Goal: Transaction & Acquisition: Obtain resource

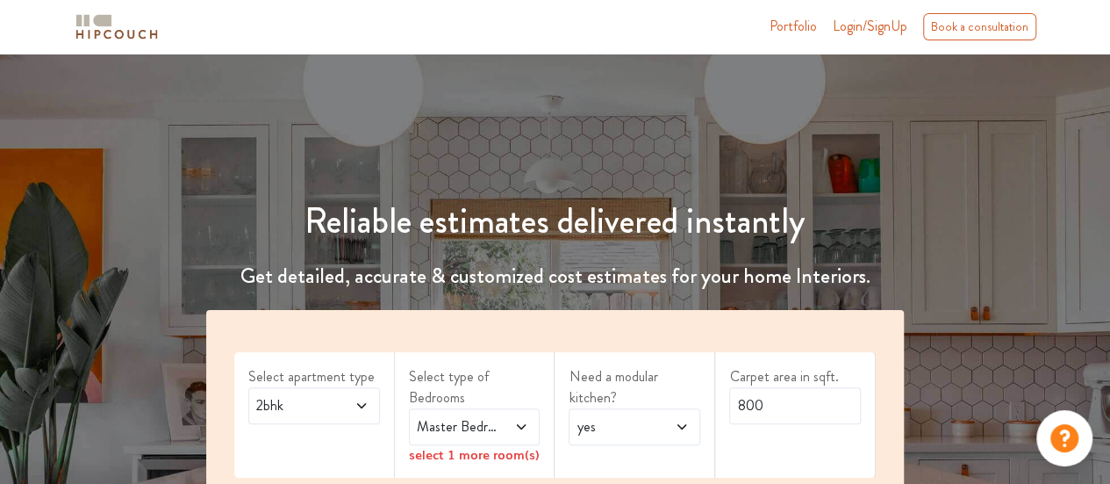
scroll to position [263, 0]
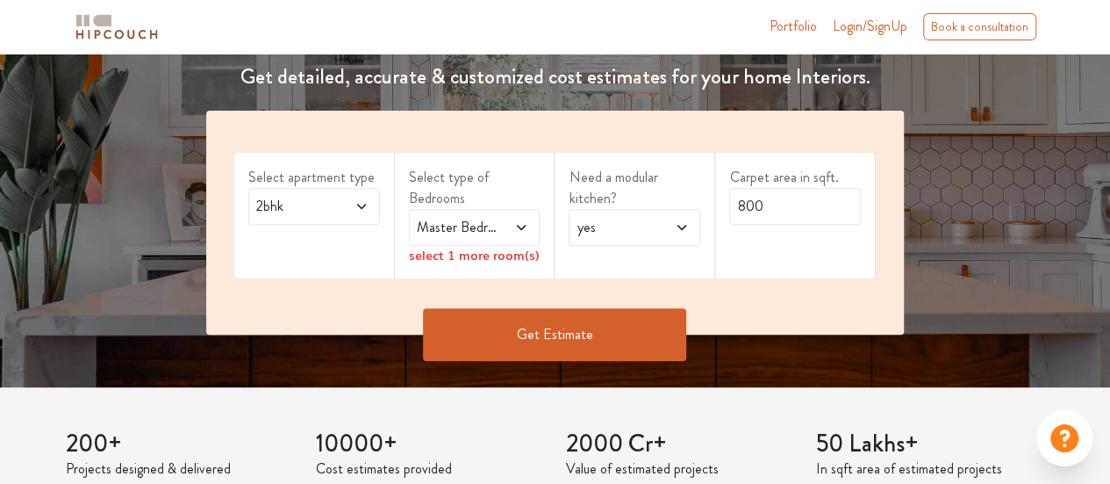
click at [444, 222] on span "Master Bedroom" at bounding box center [456, 227] width 87 height 21
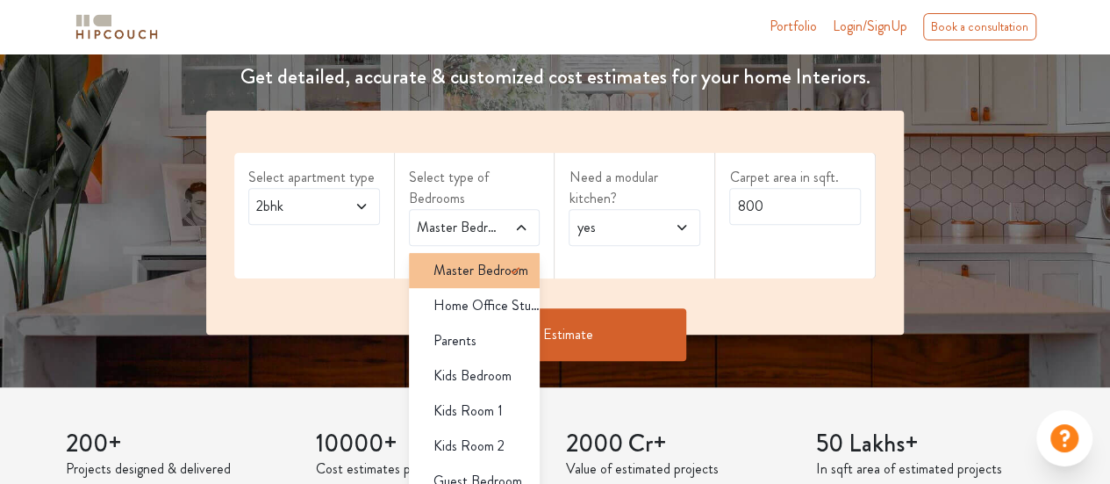
click at [461, 260] on span "Master Bedroom" at bounding box center [481, 270] width 95 height 21
click at [628, 261] on div "Need a modular kitchen? yes" at bounding box center [635, 216] width 161 height 126
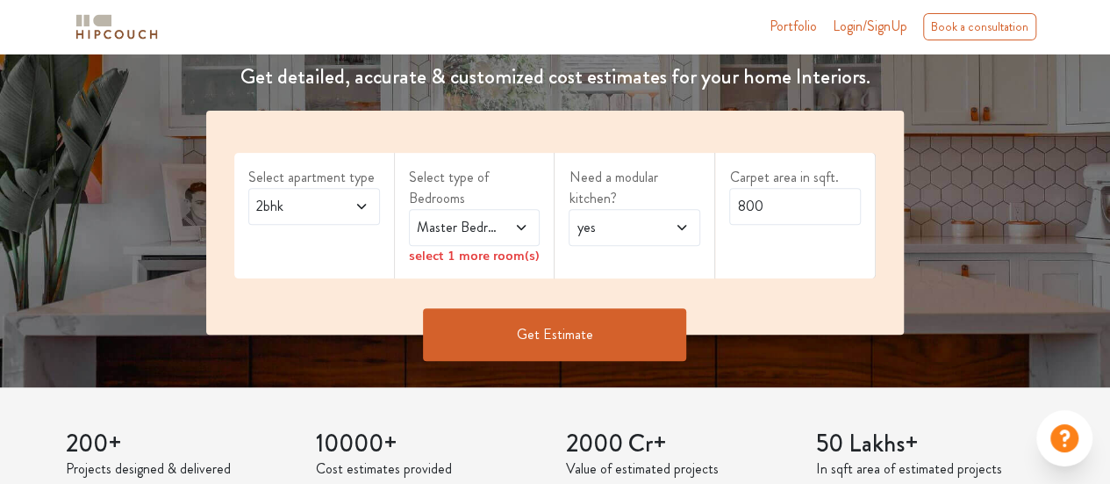
click at [476, 255] on div "select 1 more room(s)" at bounding box center [475, 255] width 132 height 18
click at [535, 257] on div "select 1 more room(s)" at bounding box center [475, 255] width 132 height 18
click at [528, 229] on icon at bounding box center [521, 227] width 14 height 14
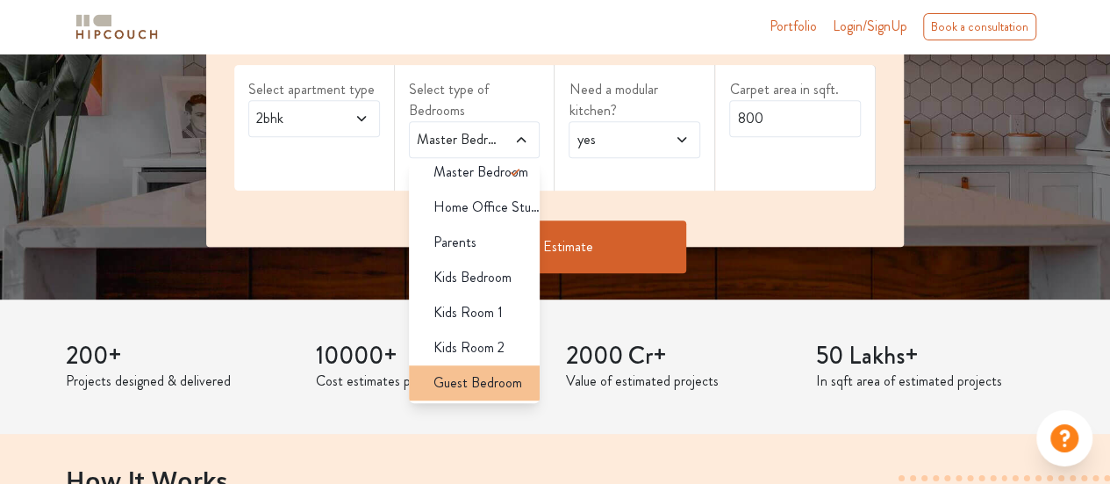
scroll to position [0, 0]
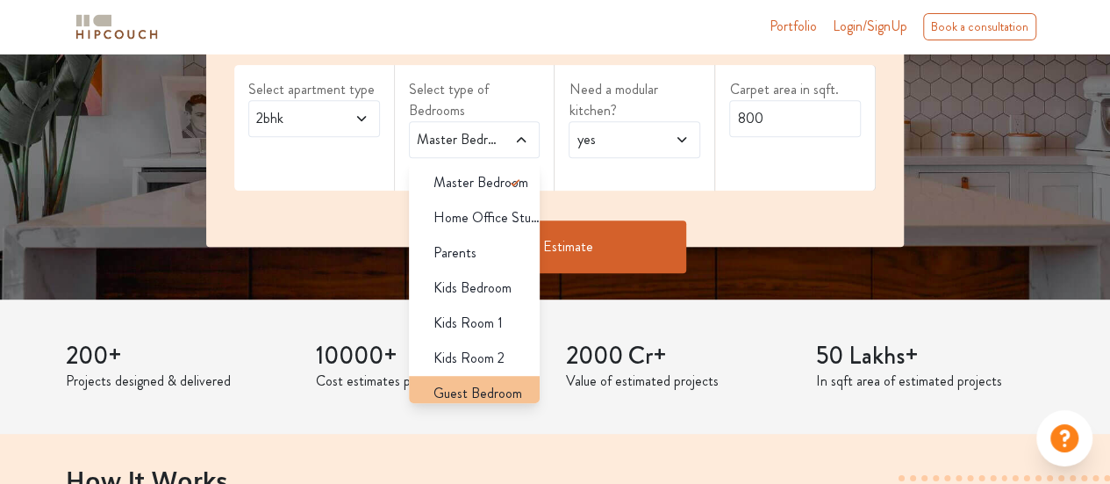
click at [460, 384] on span "Guest Bedroom" at bounding box center [478, 393] width 89 height 21
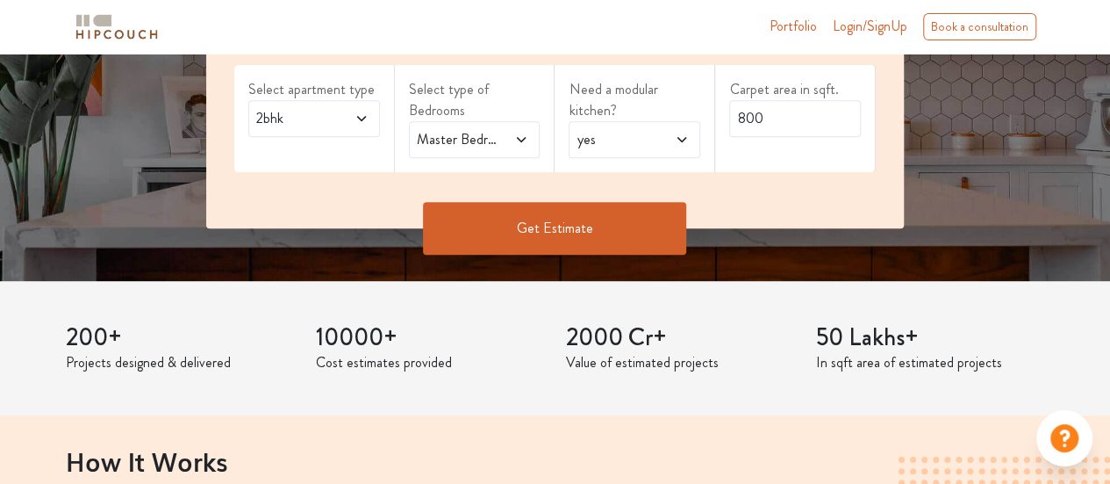
click at [507, 140] on span at bounding box center [514, 139] width 29 height 21
click at [627, 131] on span "yes" at bounding box center [616, 139] width 87 height 21
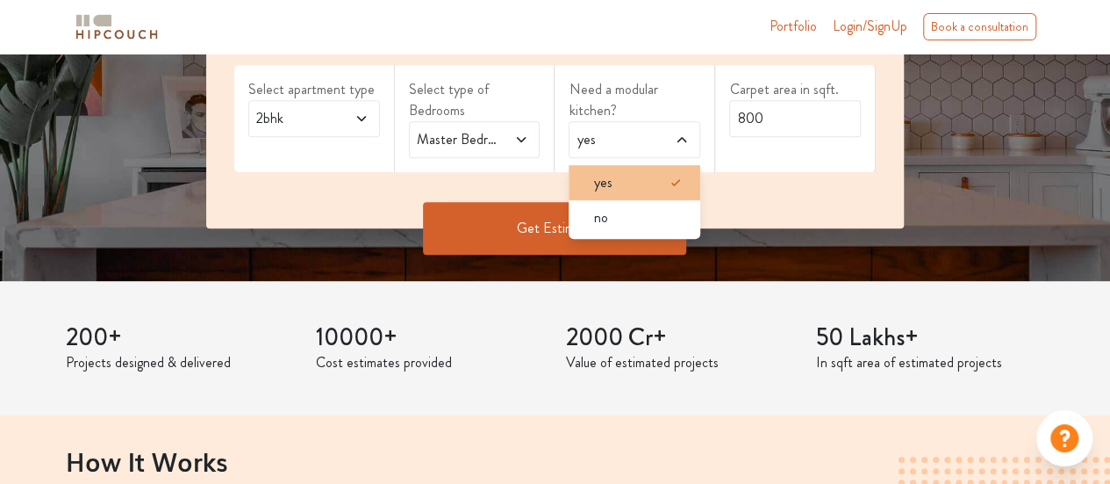
click at [625, 175] on div "yes" at bounding box center [639, 182] width 121 height 21
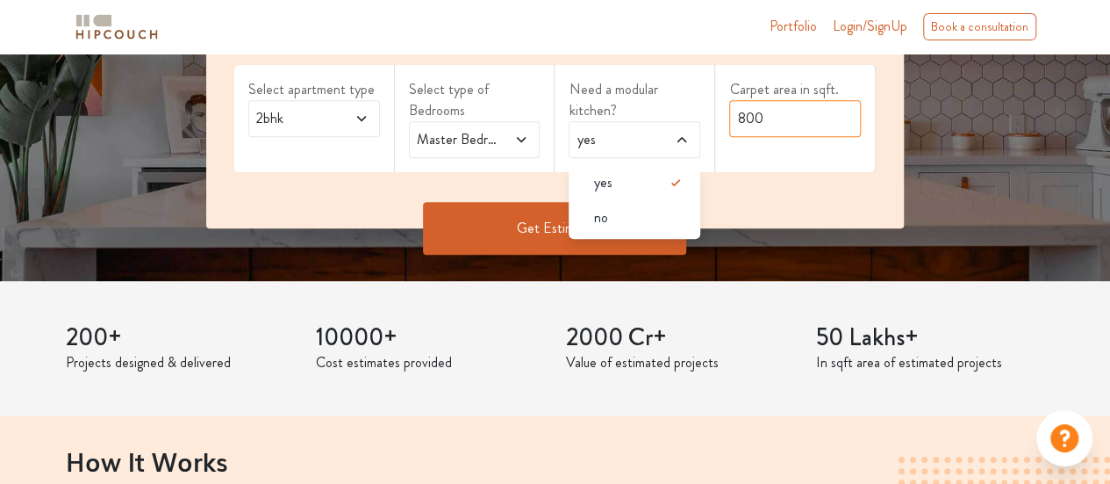
click at [819, 115] on input "800" at bounding box center [795, 118] width 132 height 37
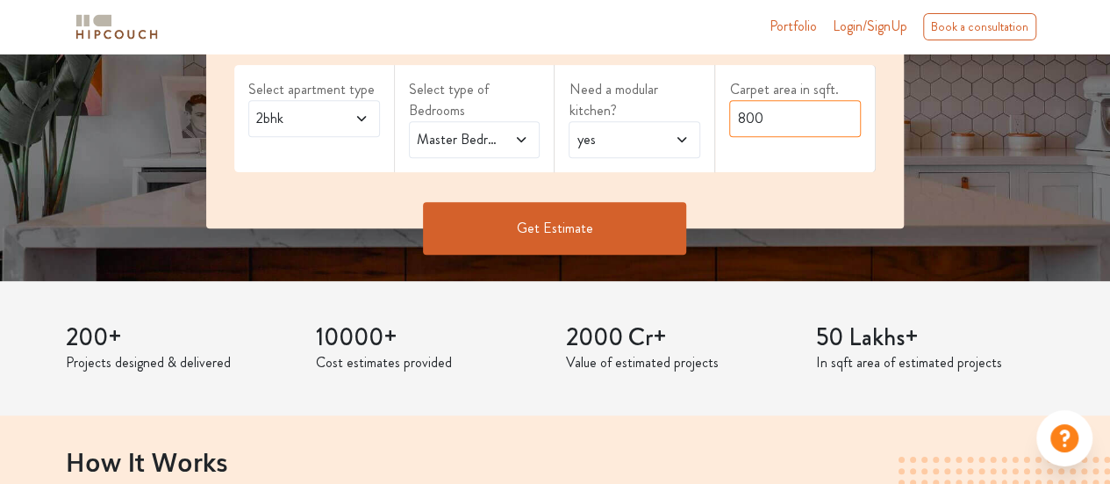
drag, startPoint x: 779, startPoint y: 113, endPoint x: 700, endPoint y: 103, distance: 79.7
click at [700, 103] on div "Select apartment type 2bhk Select type of Bedrooms Master Bedroom,Guest Bedroom…" at bounding box center [555, 125] width 698 height 205
type input "686"
click at [606, 215] on button "Get Estimate" at bounding box center [554, 228] width 263 height 53
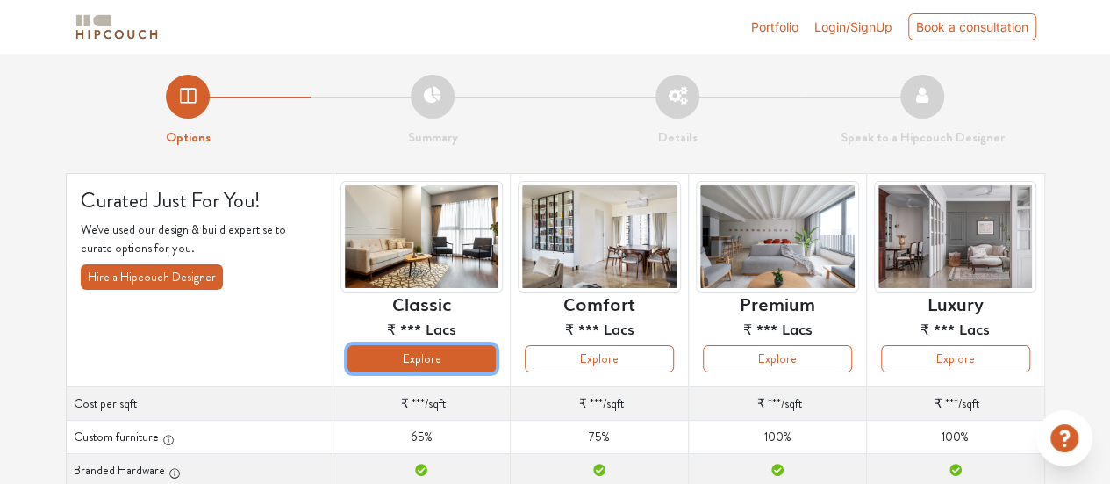
click at [432, 359] on button "Explore" at bounding box center [422, 358] width 149 height 27
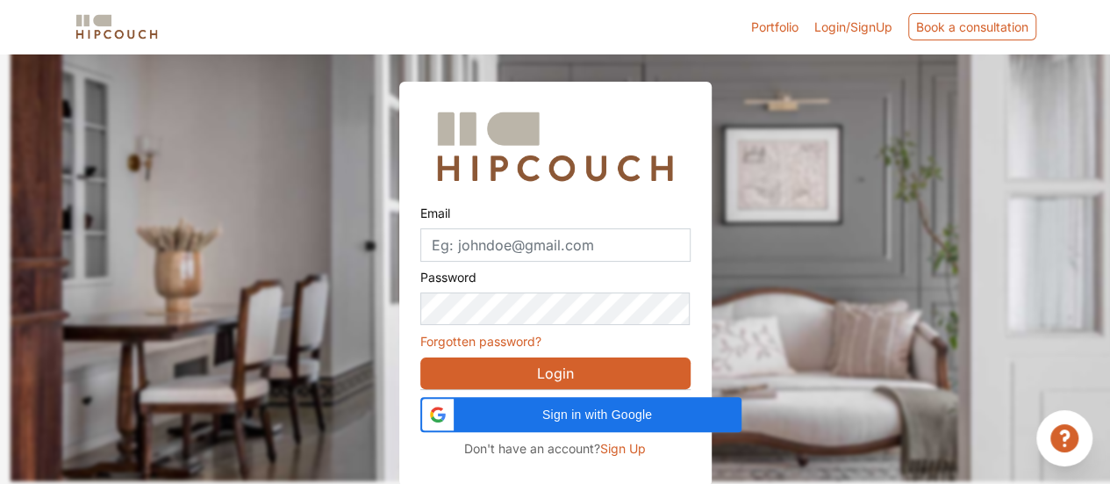
scroll to position [54, 0]
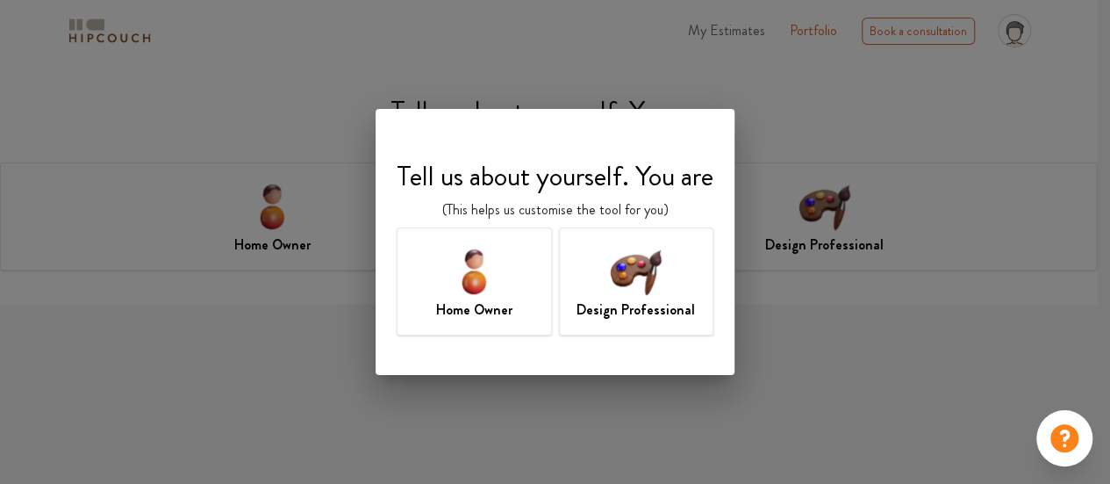
click at [450, 266] on img at bounding box center [474, 270] width 57 height 57
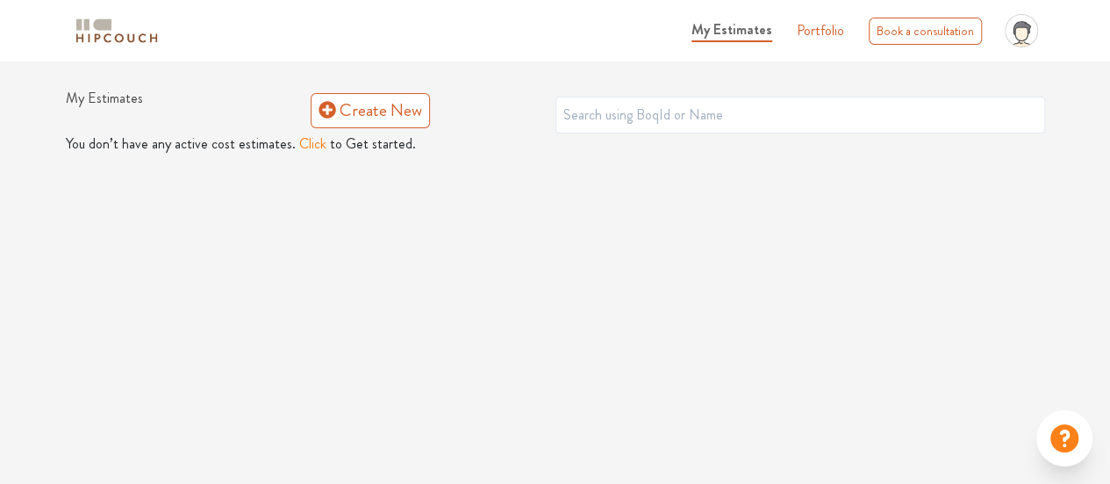
click at [305, 147] on button "Click" at bounding box center [312, 143] width 27 height 21
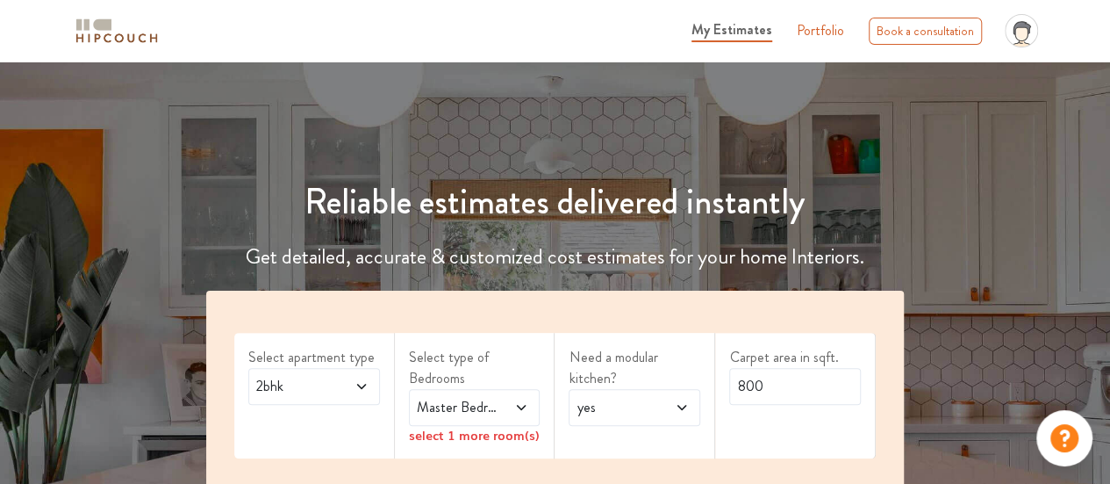
scroll to position [263, 0]
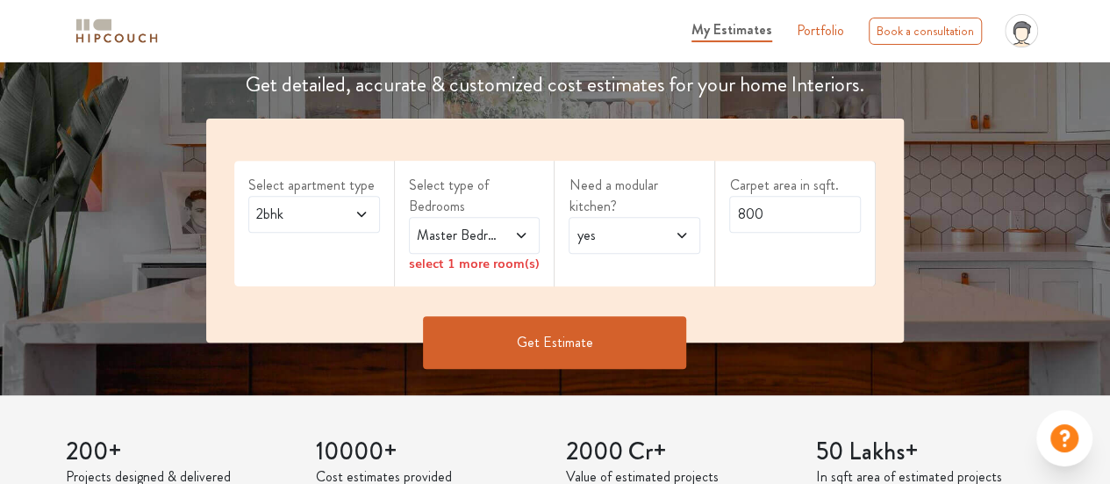
click at [460, 236] on span "Master Bedroom" at bounding box center [456, 235] width 87 height 21
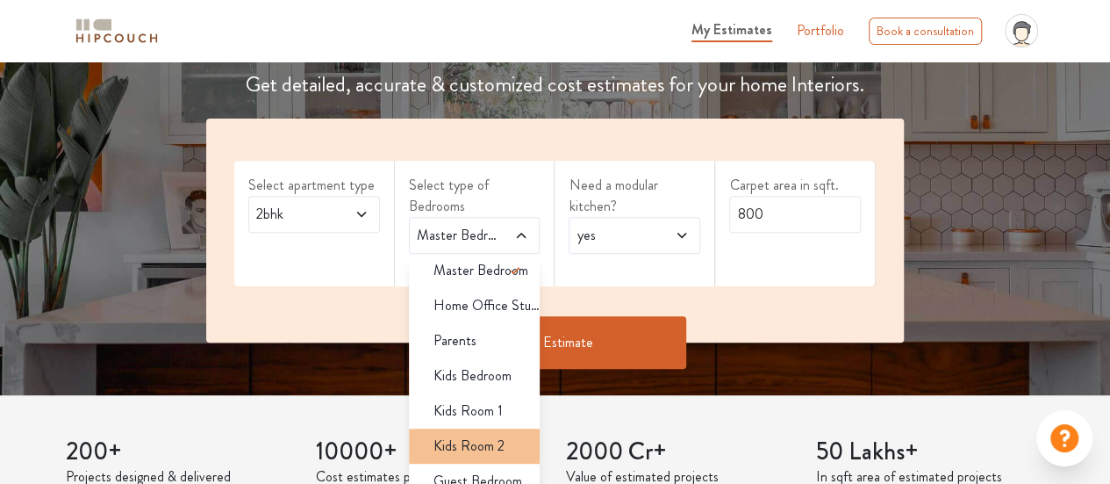
scroll to position [11, 0]
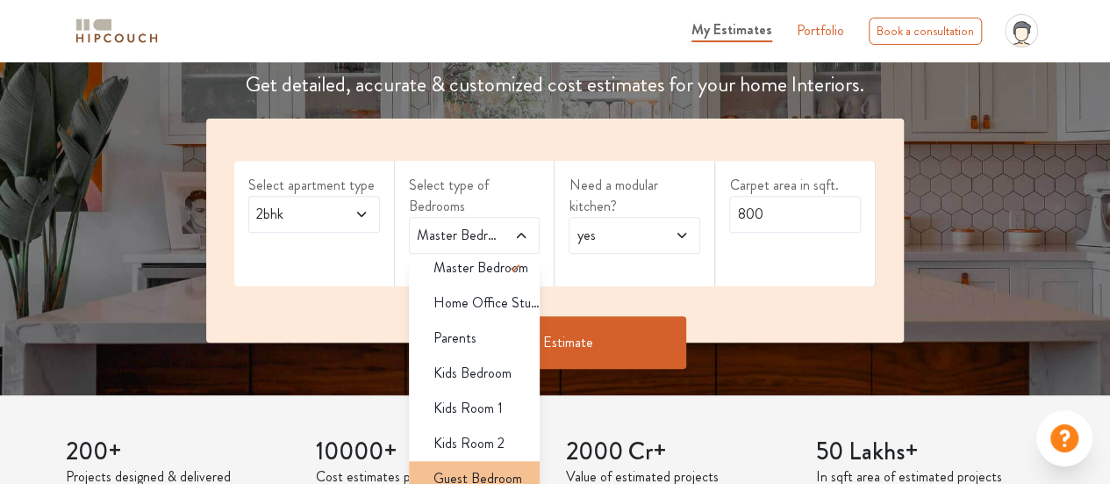
click at [472, 477] on span "Guest Bedroom" at bounding box center [478, 478] width 89 height 21
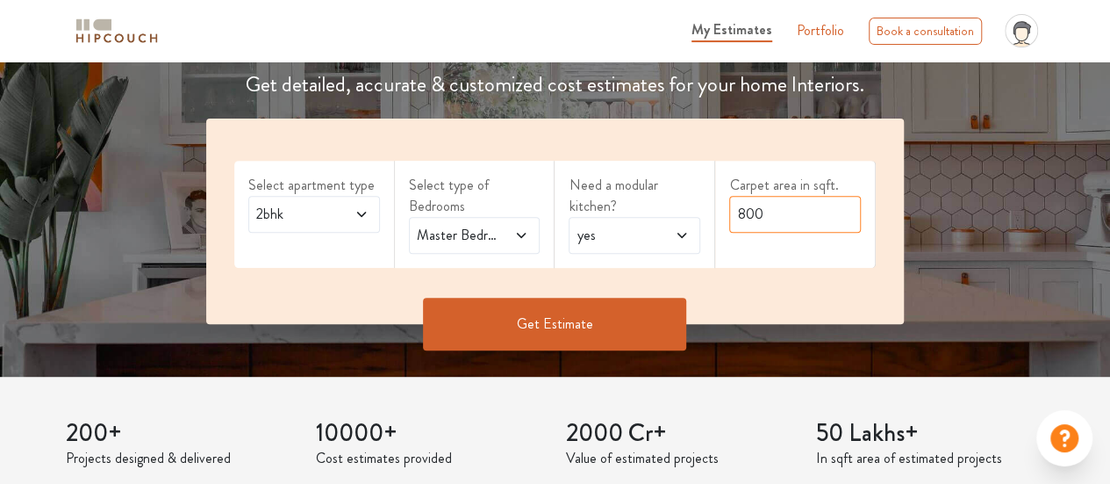
drag, startPoint x: 804, startPoint y: 215, endPoint x: 700, endPoint y: 212, distance: 104.5
click at [700, 212] on div "Select apartment type 2bhk Select type of Bedrooms Master Bedroom,Guest Bedroom…" at bounding box center [555, 220] width 698 height 205
type input "686"
click at [641, 319] on button "Get Estimate" at bounding box center [554, 324] width 263 height 53
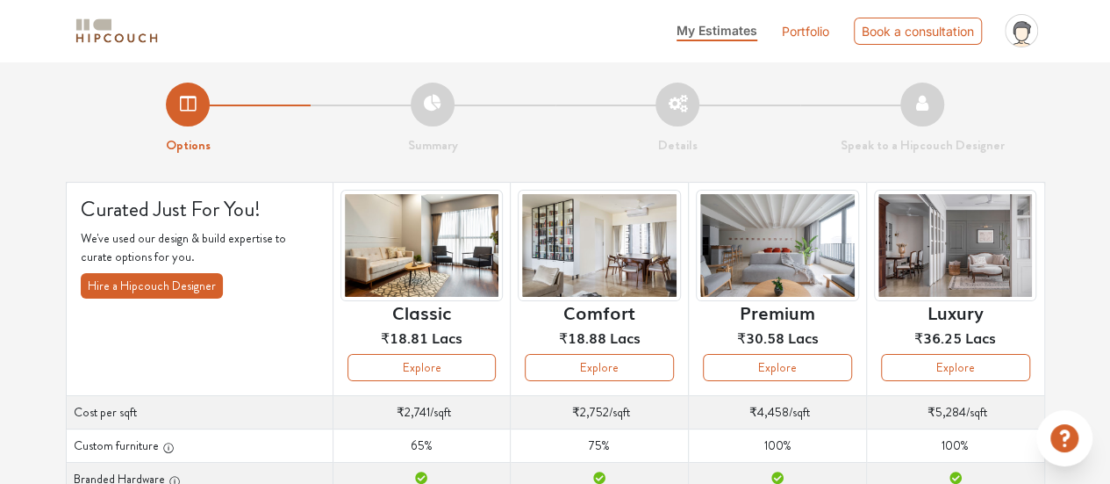
click at [802, 26] on link "Portfolio" at bounding box center [805, 31] width 47 height 18
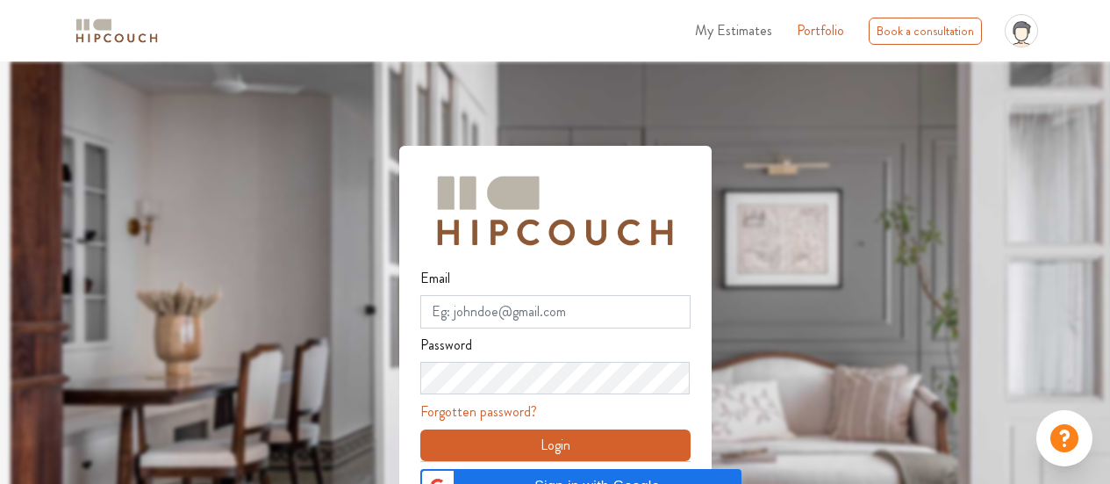
scroll to position [63, 0]
